Goal: Complete application form

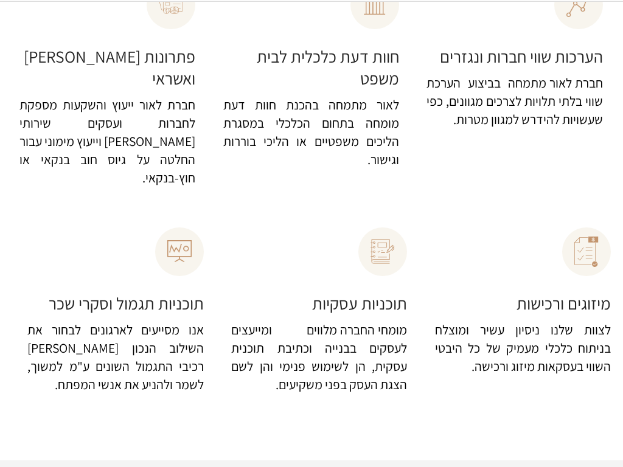
scroll to position [178, 0]
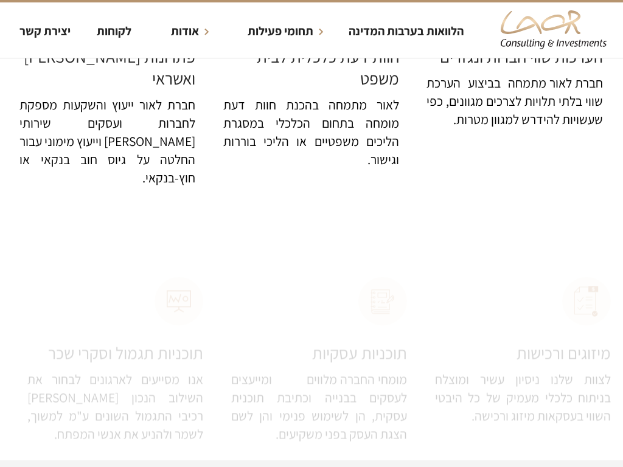
scroll to position [178, 0]
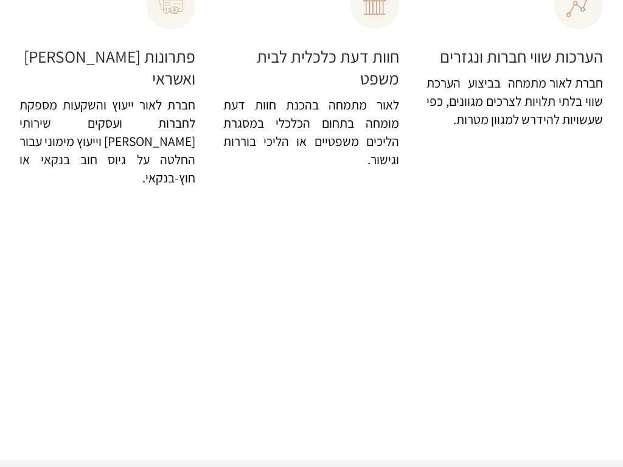
scroll to position [178, 0]
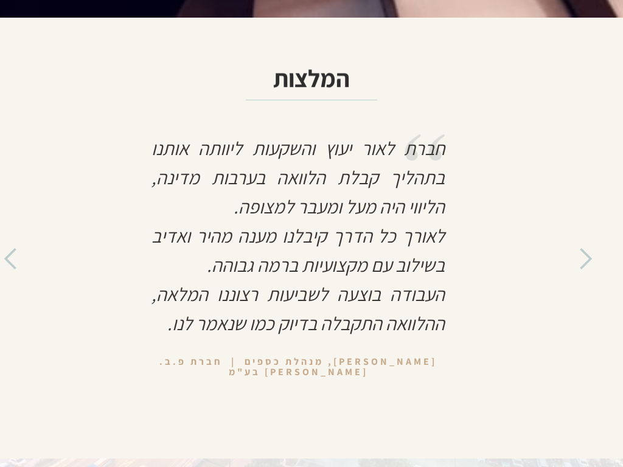
scroll to position [4373, 0]
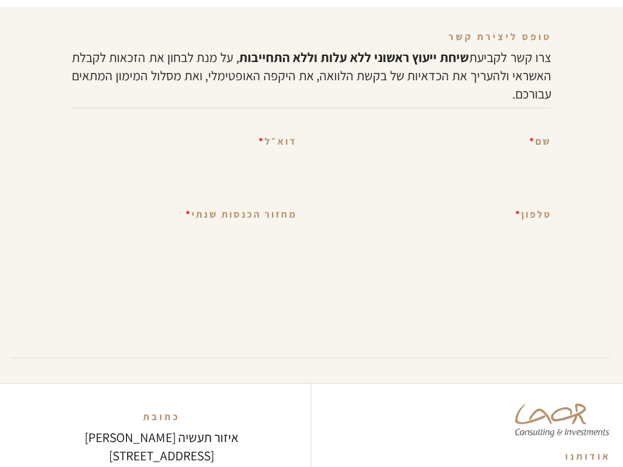
select select "מעל ל-25 מיליון"
select select "Consultation Form"
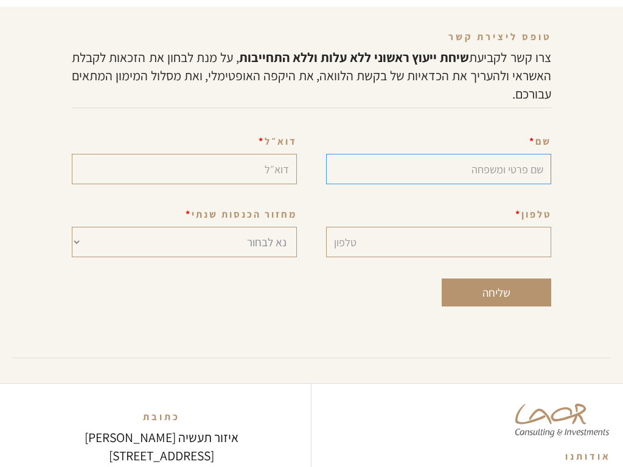
click at [438, 154] on input "Consultation Form" at bounding box center [438, 169] width 225 height 30
type input "Oleta McKenzie"
click at [438, 154] on input "Consultation Form" at bounding box center [438, 169] width 225 height 30
type input "Cotton"
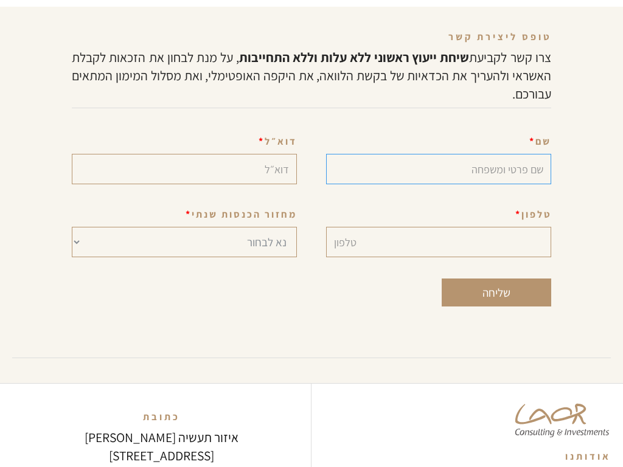
click at [438, 154] on input "Consultation Form" at bounding box center [438, 169] width 225 height 30
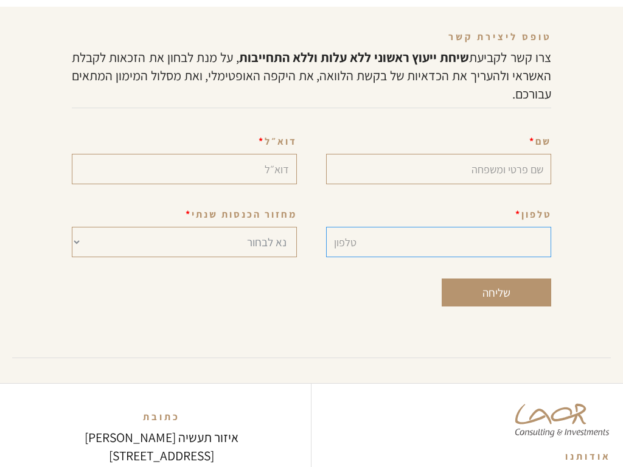
click at [438, 227] on input "Consultation Form" at bounding box center [438, 242] width 225 height 30
type input "+18647079132"
click at [438, 227] on input "Consultation Form" at bounding box center [438, 242] width 225 height 30
type input "8647079132"
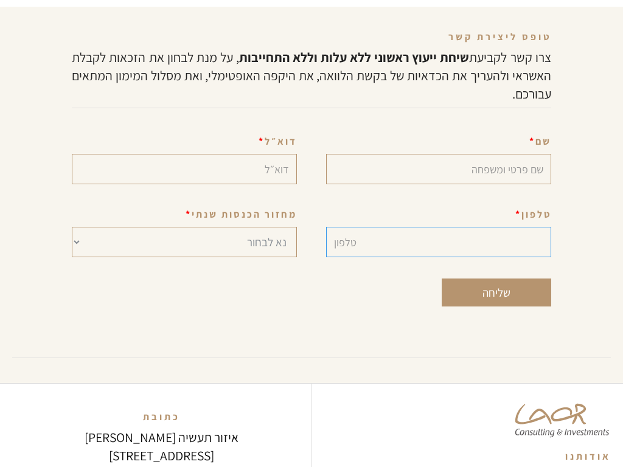
click at [438, 227] on input "Consultation Form" at bounding box center [438, 242] width 225 height 30
type input "8647079132"
click at [438, 227] on input "Consultation Form" at bounding box center [438, 242] width 225 height 30
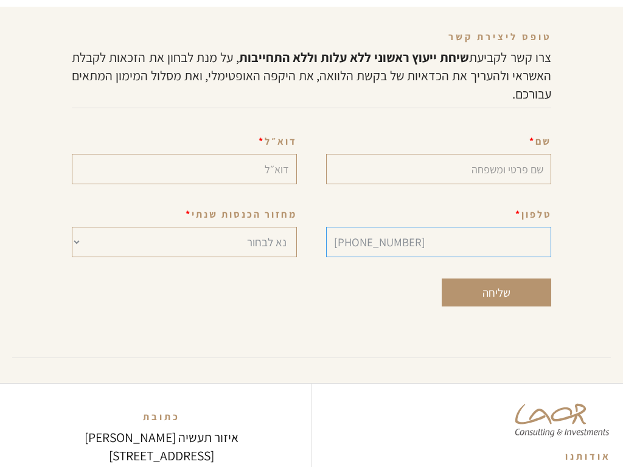
type input "1-409-510-2762"
click at [438, 227] on input "Consultation Form" at bounding box center [438, 242] width 225 height 30
select select "[PERSON_NAME] 5 ל-25 מיליון"
select select "מעל ל-25 מיליון"
select select "Consultation Form"
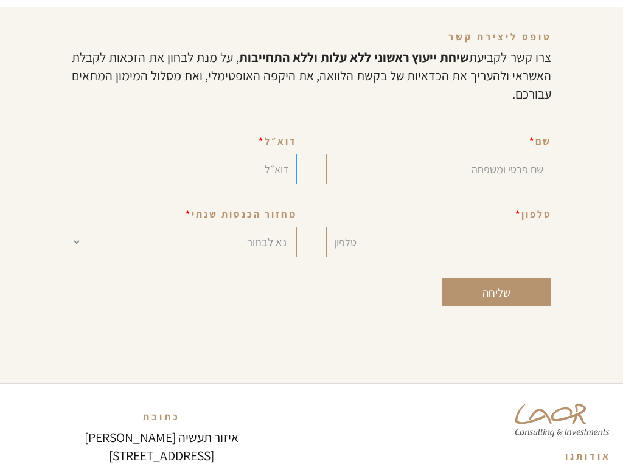
click at [184, 154] on input "Consultation Form" at bounding box center [184, 169] width 225 height 30
type input "lambert_fisher39@yatdew.com"
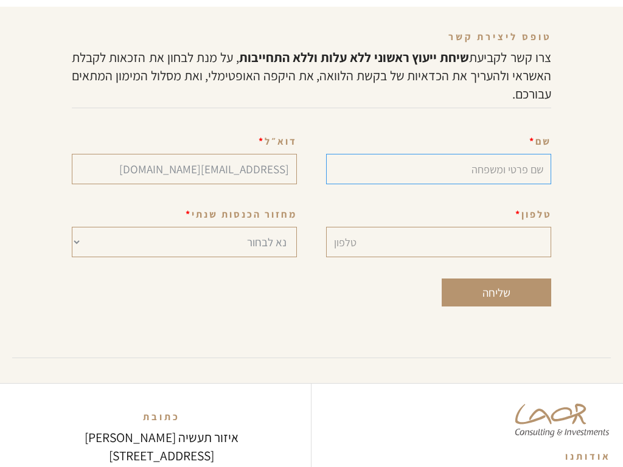
click at [438, 154] on input "Consultation Form" at bounding box center [438, 169] width 225 height 30
type input "Oleta McKenzie"
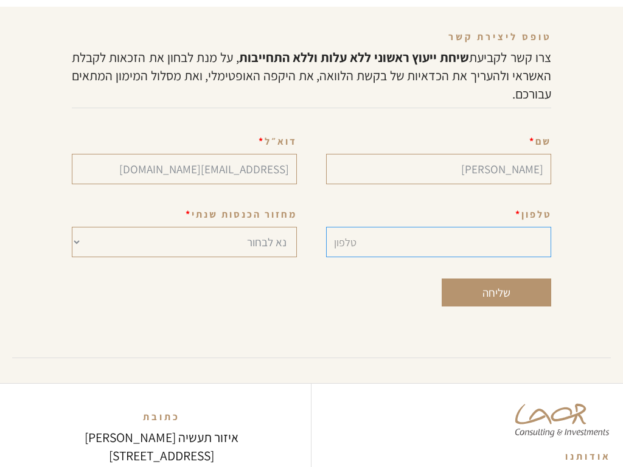
click at [438, 227] on input "Consultation Form" at bounding box center [438, 242] width 225 height 30
type input "8647079132"
select select "עסק בהקמה"
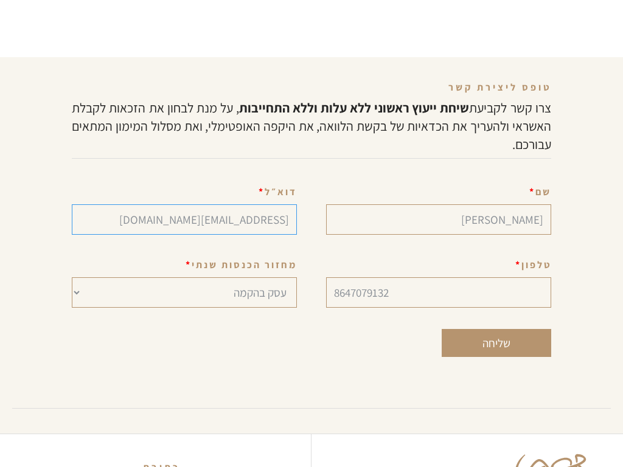
click at [442, 329] on input "שליחה" at bounding box center [496, 343] width 109 height 28
type input "נא להמתין..."
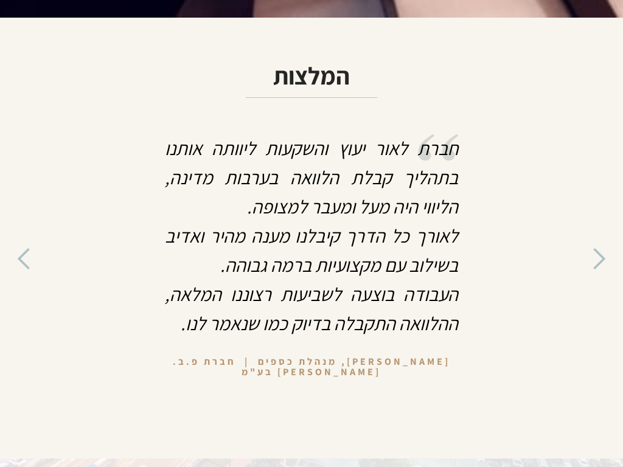
scroll to position [178, 0]
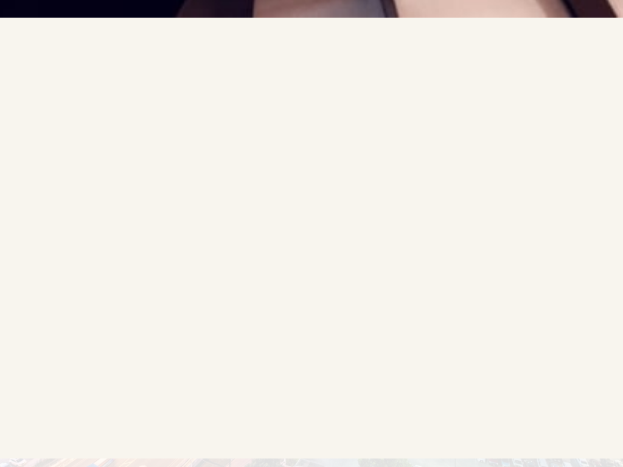
scroll to position [178, 0]
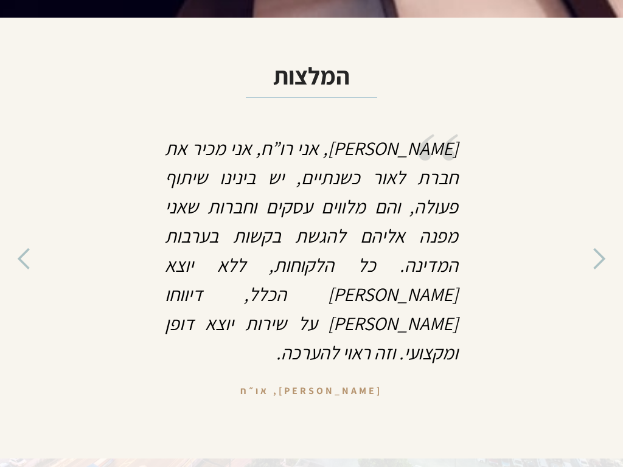
scroll to position [4373, 0]
